Goal: Information Seeking & Learning: Check status

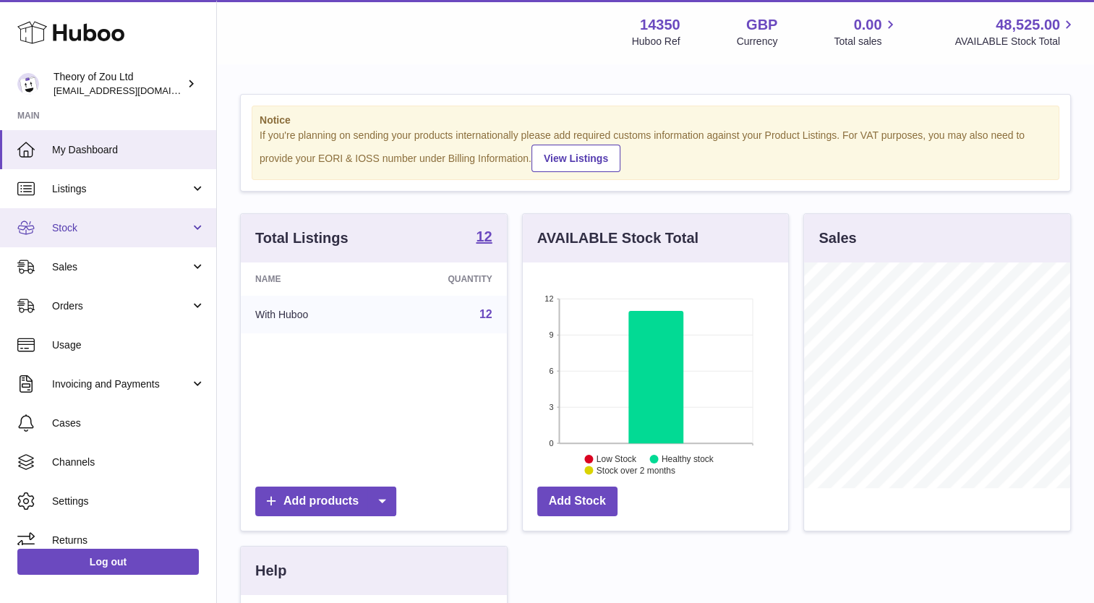
scroll to position [226, 266]
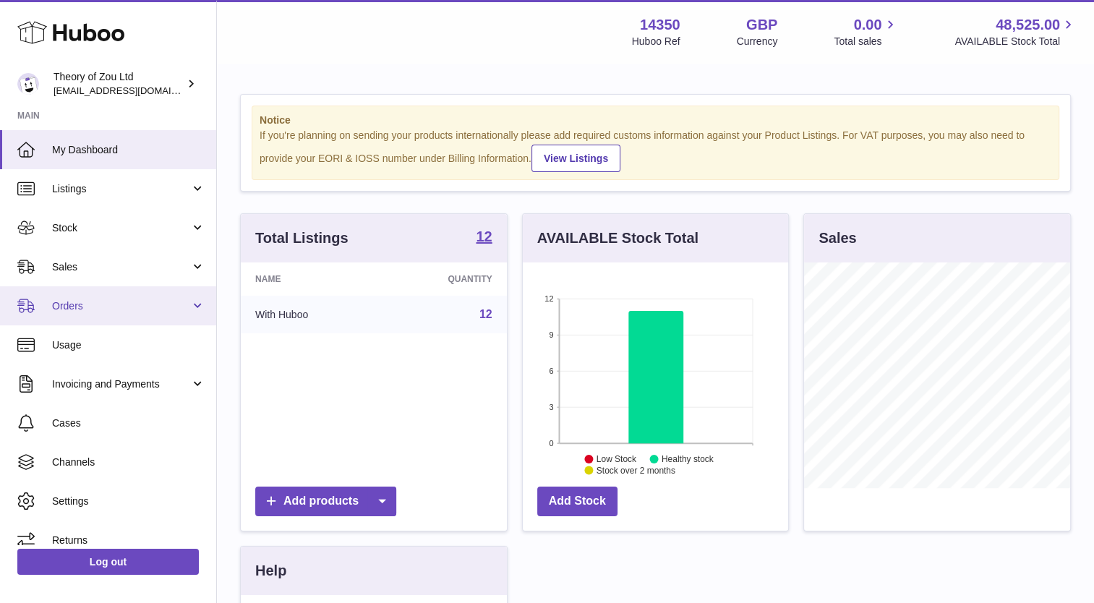
click at [113, 298] on link "Orders" at bounding box center [108, 305] width 216 height 39
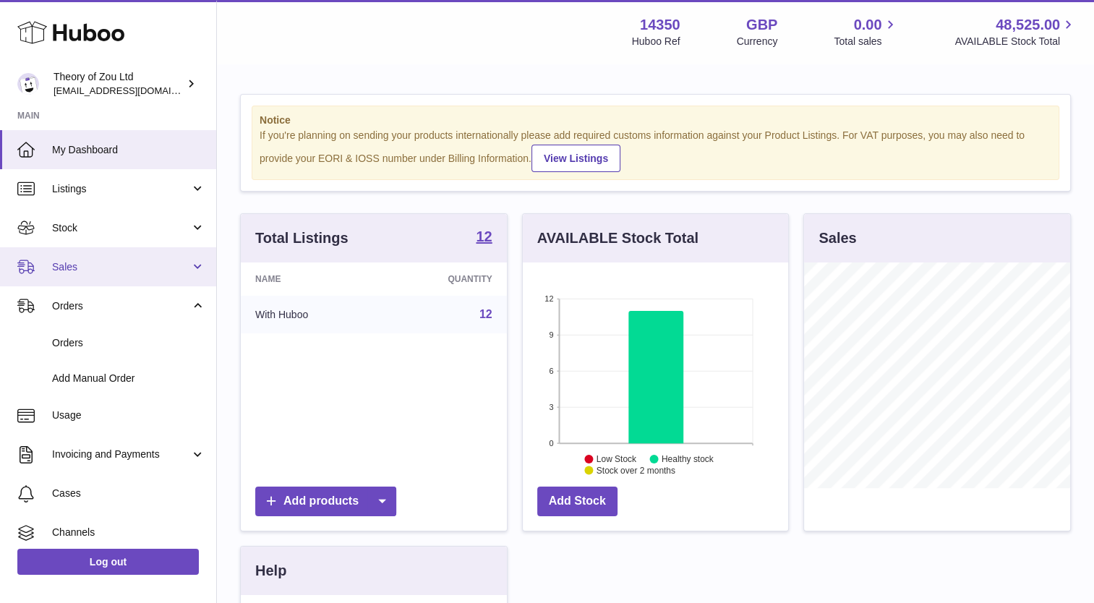
click at [118, 272] on span "Sales" at bounding box center [121, 267] width 138 height 14
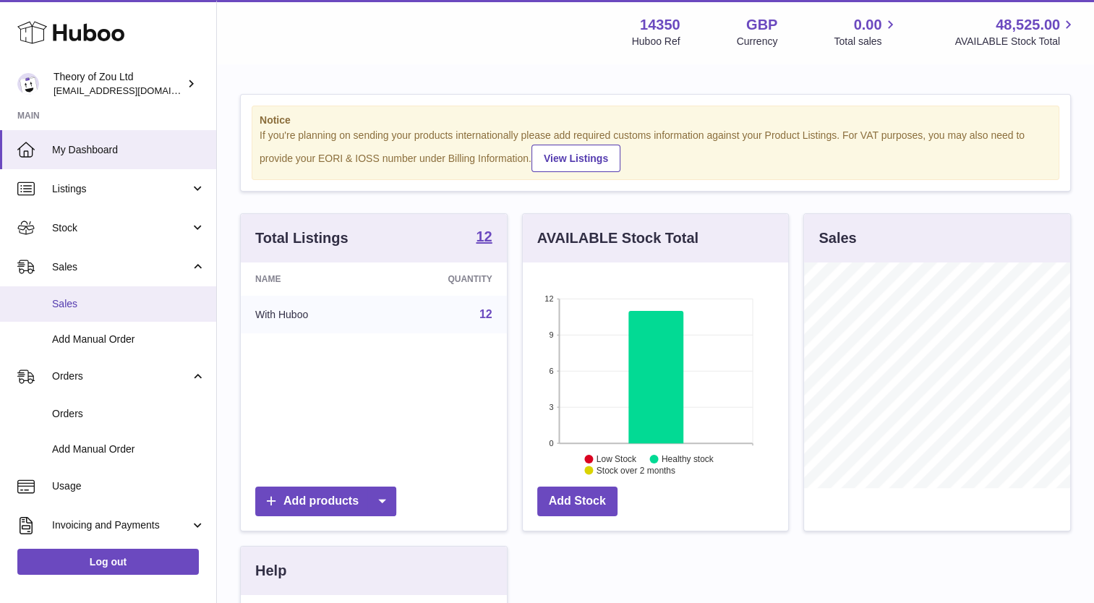
click at [115, 299] on span "Sales" at bounding box center [128, 304] width 153 height 14
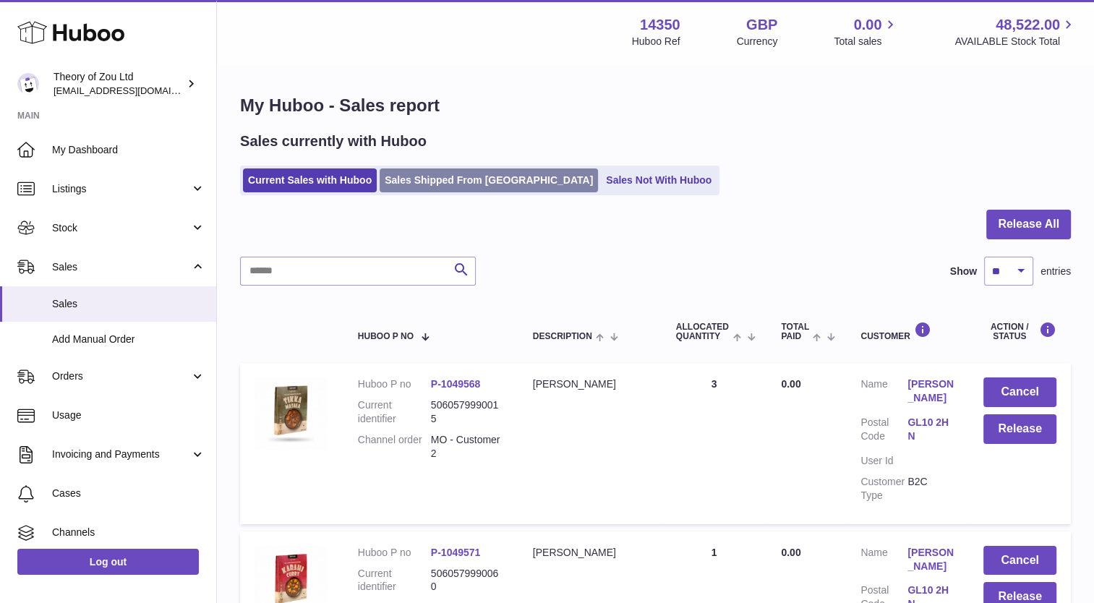
click at [474, 184] on link "Sales Shipped From [GEOGRAPHIC_DATA]" at bounding box center [489, 180] width 218 height 24
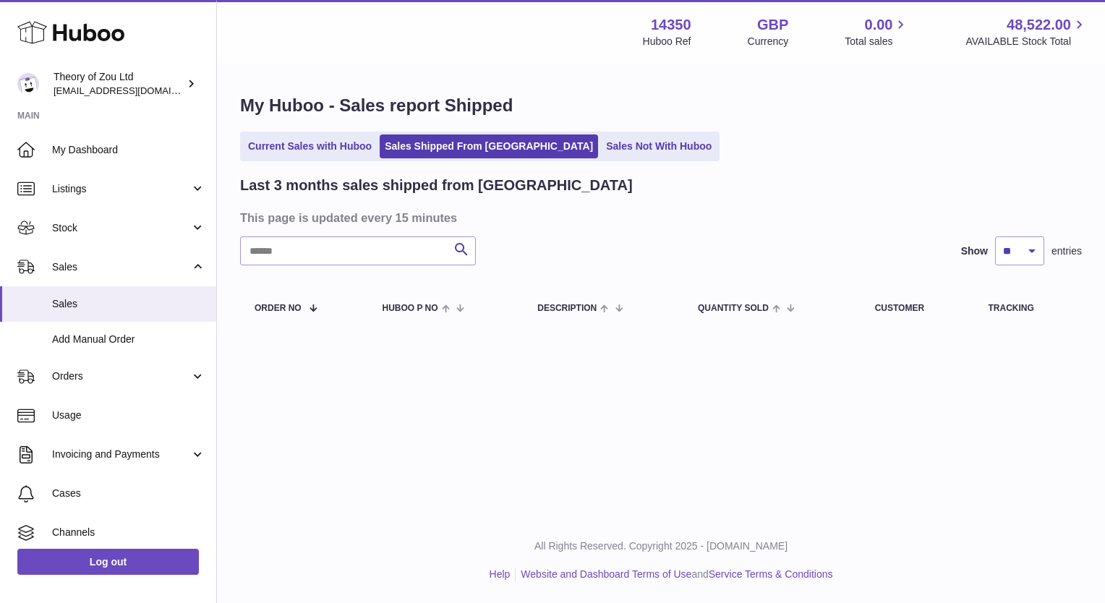
click at [315, 158] on ul "Current Sales with Huboo Sales Shipped From Huboo Sales Not With Huboo" at bounding box center [479, 147] width 479 height 30
click at [317, 153] on link "Current Sales with Huboo" at bounding box center [310, 147] width 134 height 24
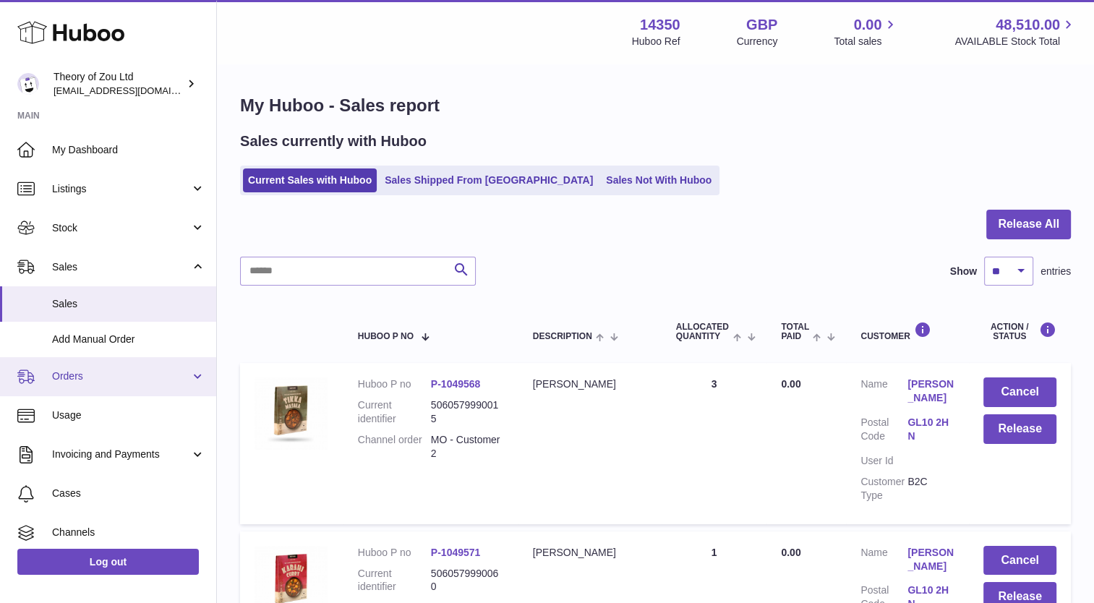
click at [82, 380] on span "Orders" at bounding box center [121, 377] width 138 height 14
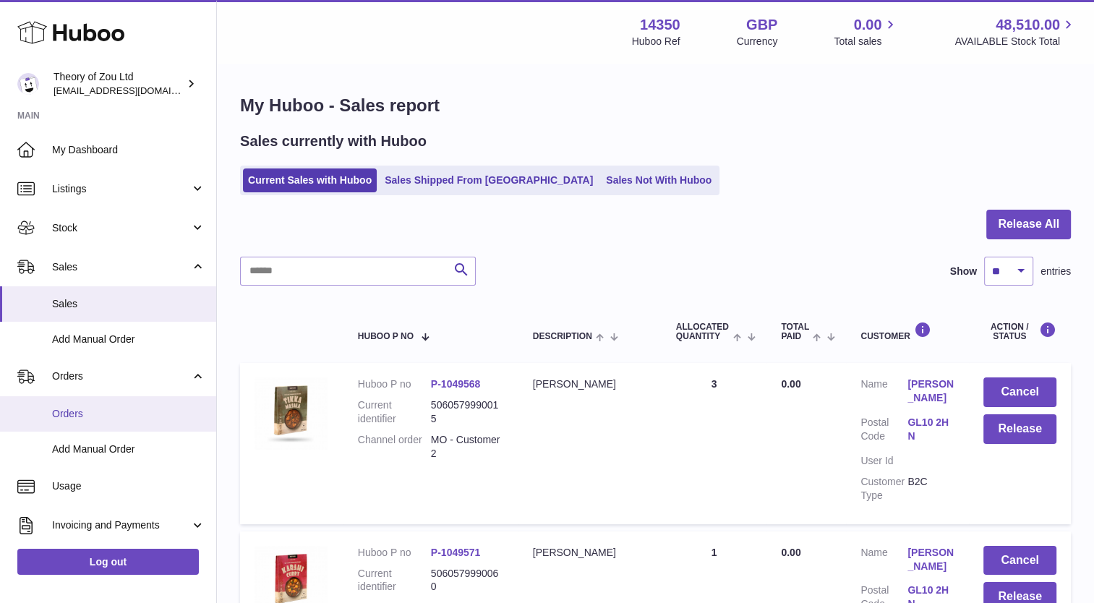
click at [87, 413] on span "Orders" at bounding box center [128, 414] width 153 height 14
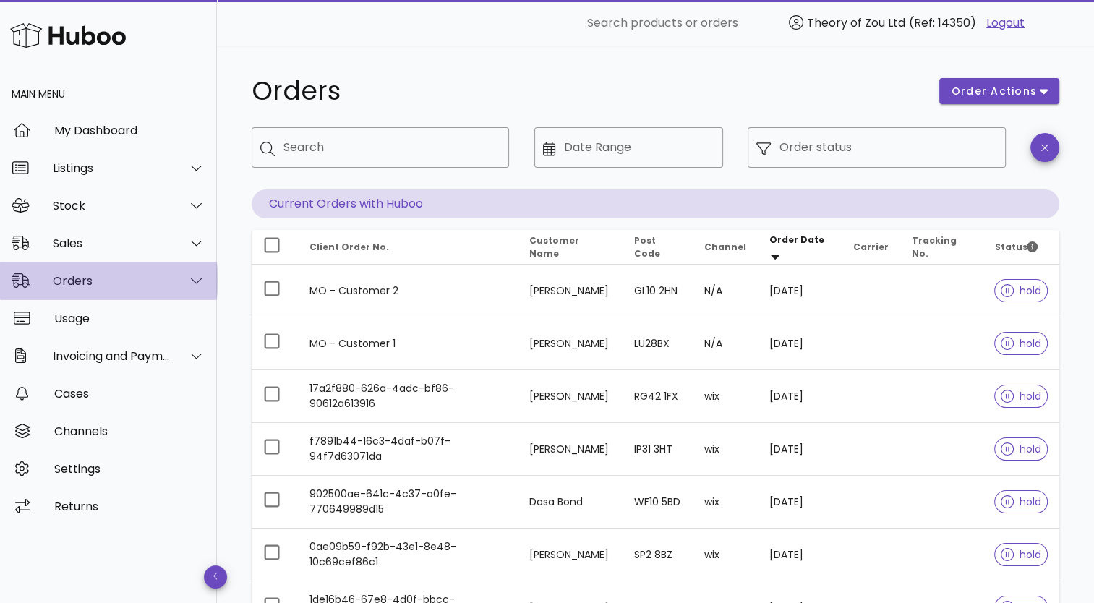
click at [85, 275] on div "Orders" at bounding box center [112, 281] width 118 height 14
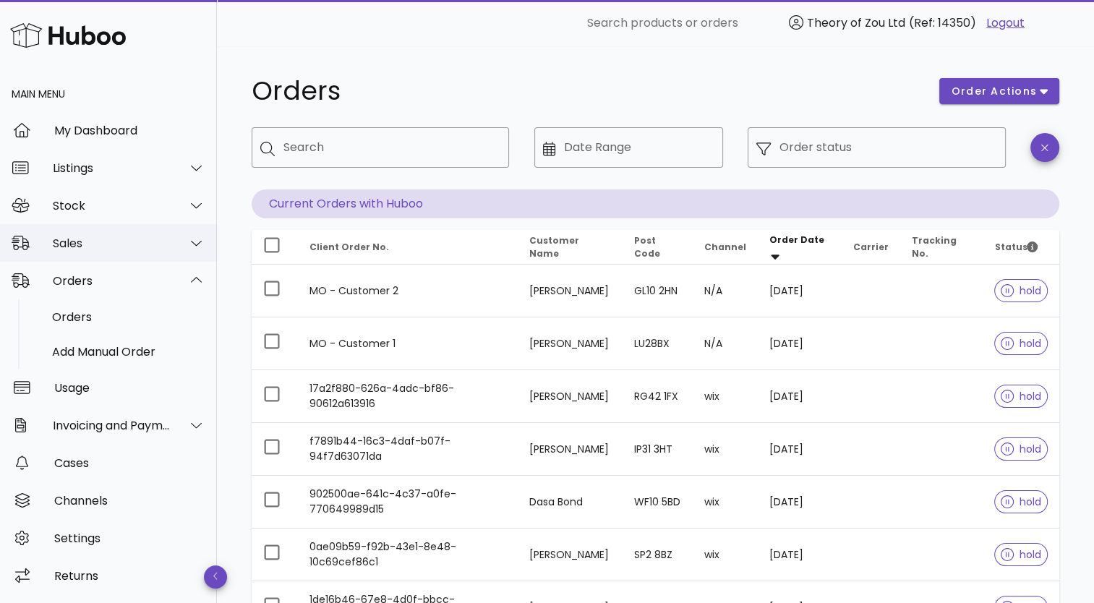
click at [106, 243] on div "Sales" at bounding box center [112, 243] width 118 height 14
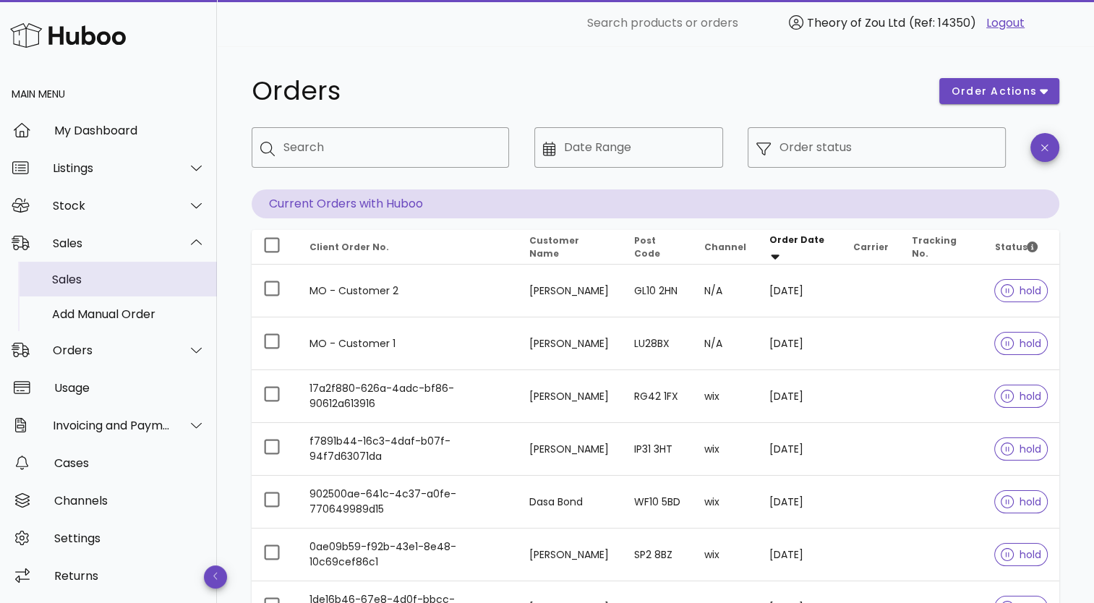
click at [98, 279] on div "Sales" at bounding box center [128, 280] width 153 height 14
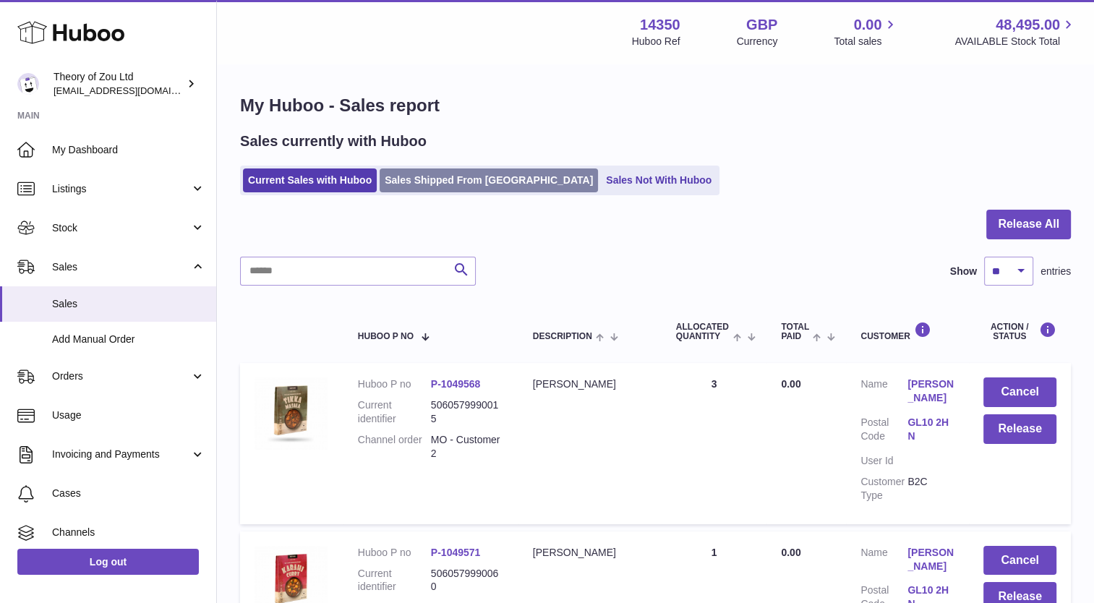
click at [486, 180] on link "Sales Shipped From Huboo" at bounding box center [489, 180] width 218 height 24
